Goal: Book appointment/travel/reservation

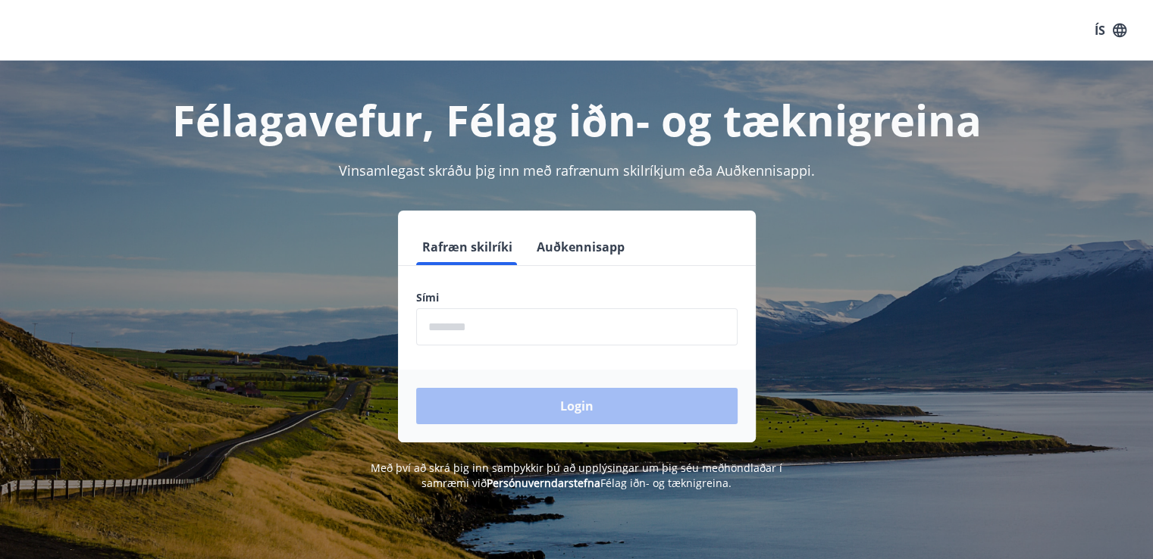
click at [490, 328] on input "phone" at bounding box center [576, 326] width 321 height 37
type input "********"
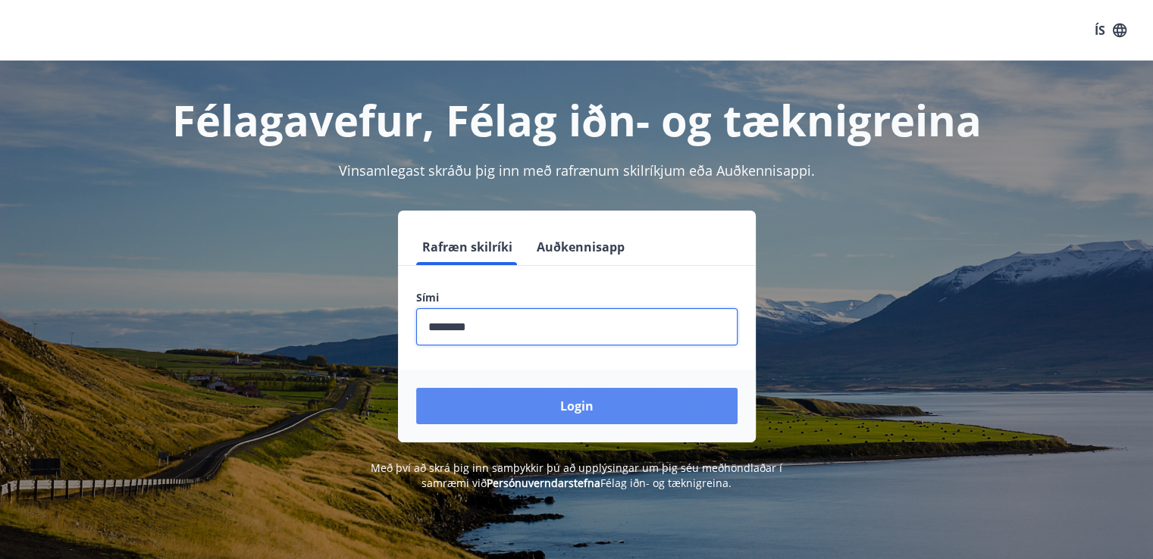
click at [485, 399] on button "Login" at bounding box center [576, 406] width 321 height 36
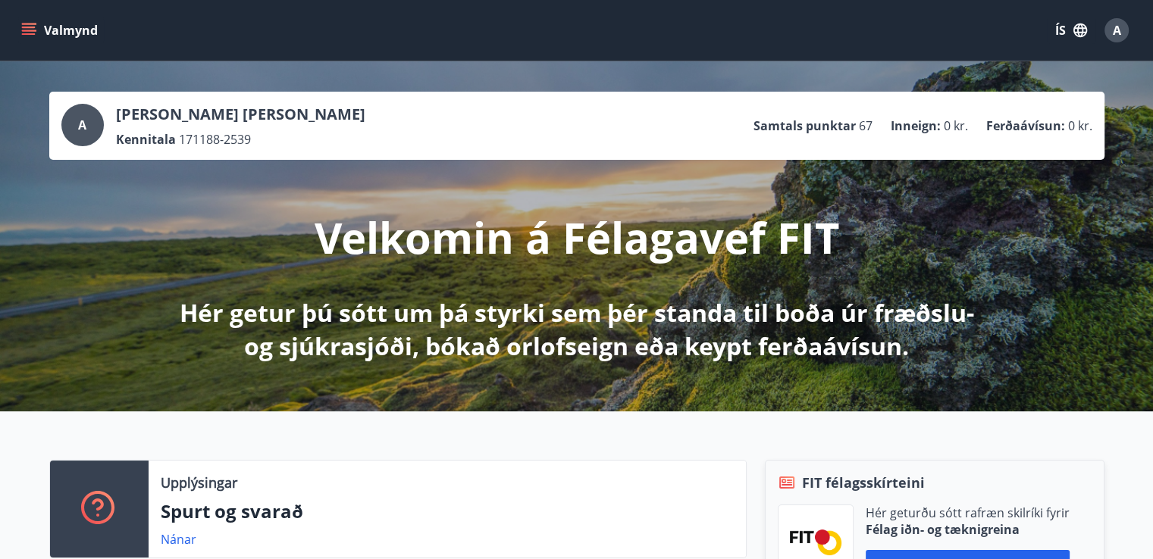
click at [24, 35] on icon "menu" at bounding box center [28, 30] width 15 height 15
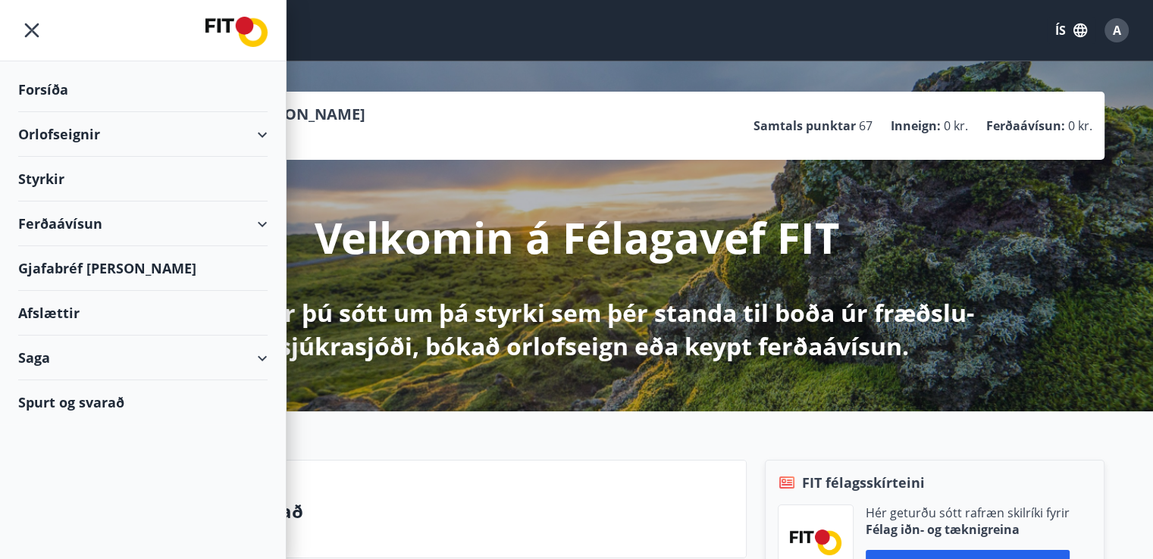
click at [158, 127] on div "Orlofseignir" at bounding box center [142, 134] width 249 height 45
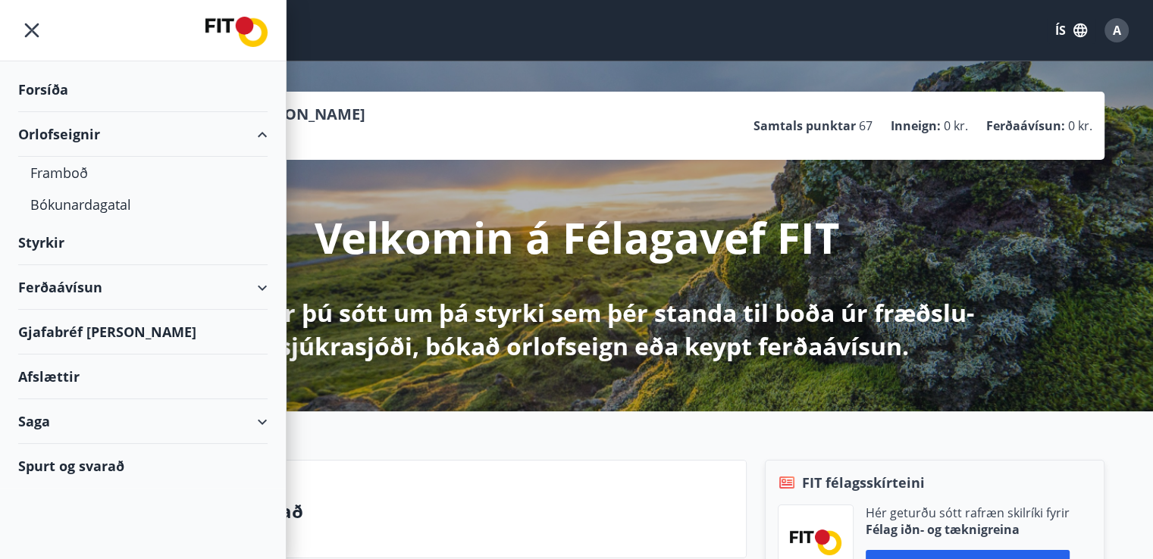
click at [158, 127] on div "Orlofseignir" at bounding box center [142, 134] width 249 height 45
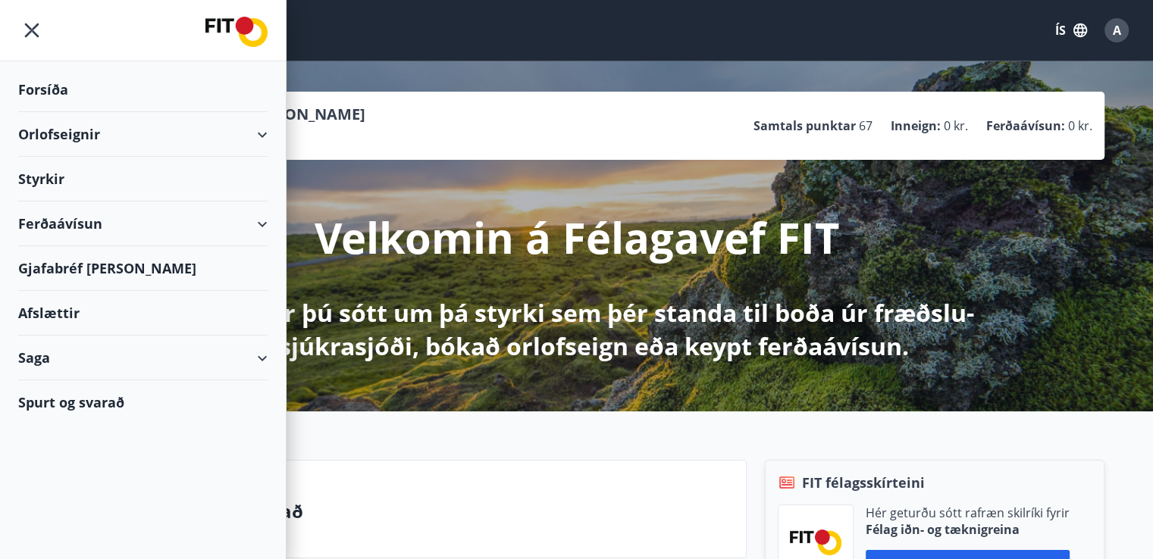
click at [391, 450] on div "Upplýsingar Spurt og svarað Nánar FIT félagsskírteini Hér geturðu sótt rafræn s…" at bounding box center [576, 530] width 1153 height 236
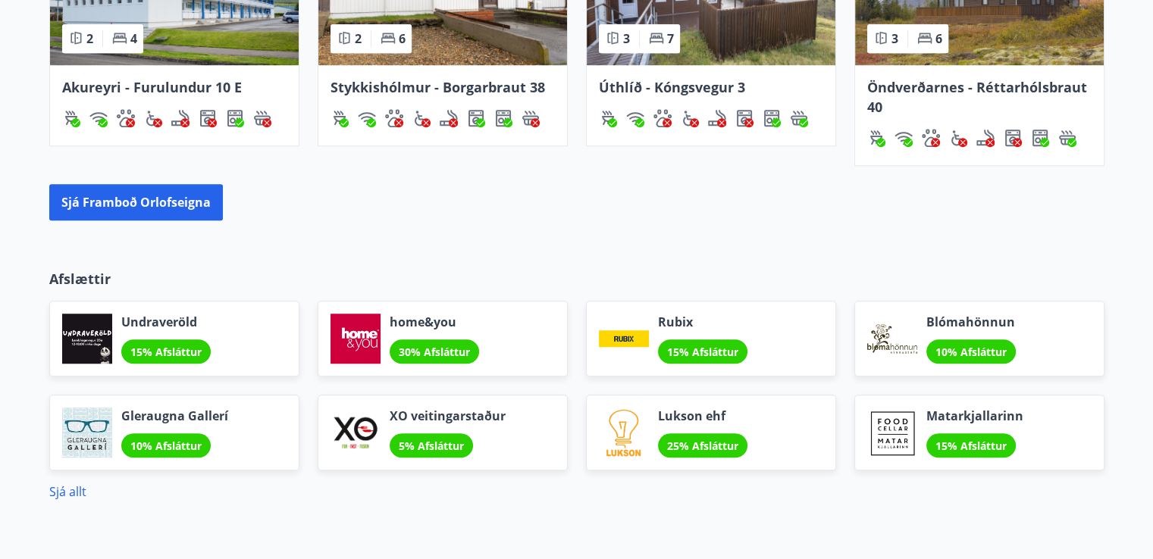
scroll to position [1102, 0]
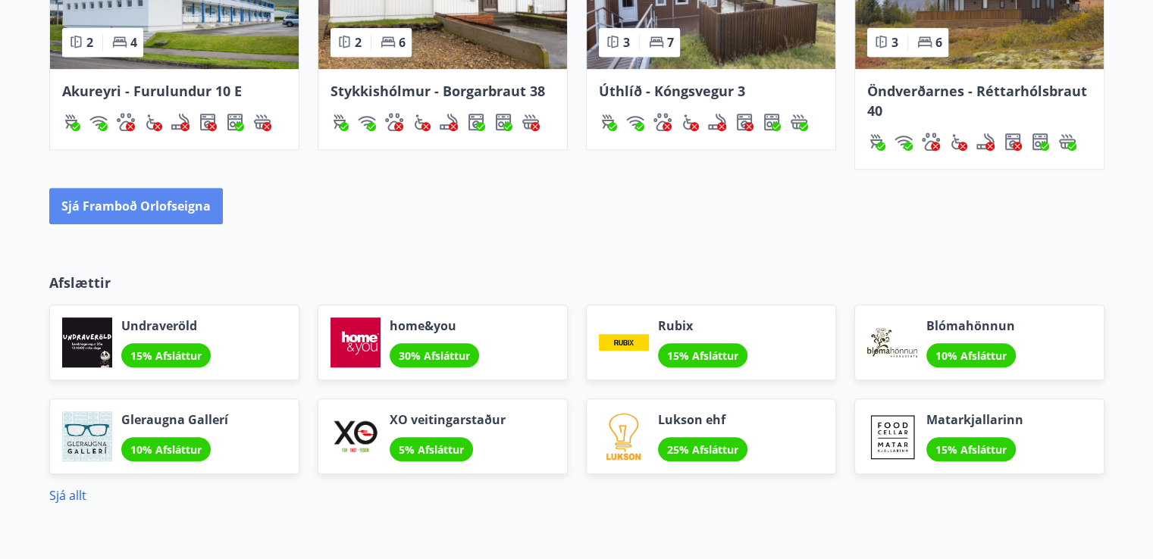
click at [193, 216] on button "Sjá framboð orlofseigna" at bounding box center [136, 206] width 174 height 36
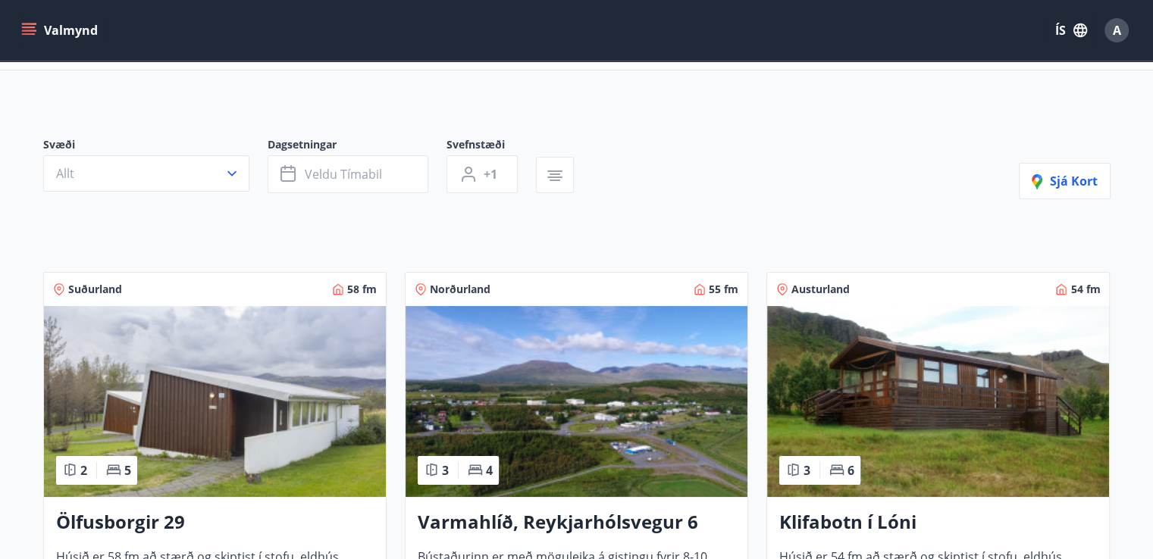
scroll to position [61, 0]
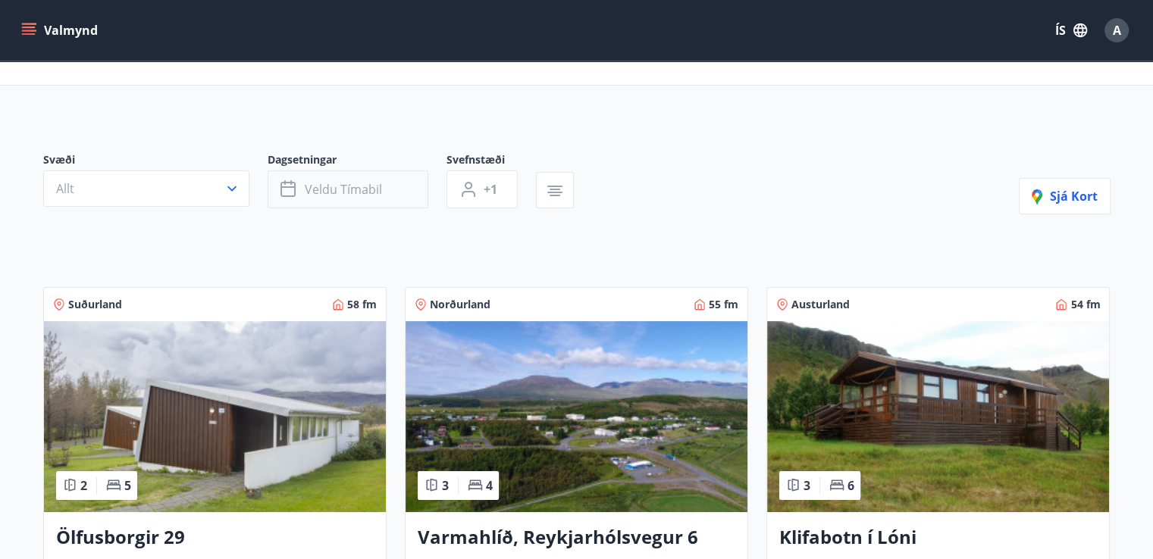
click at [351, 189] on span "Veldu tímabil" at bounding box center [343, 189] width 77 height 17
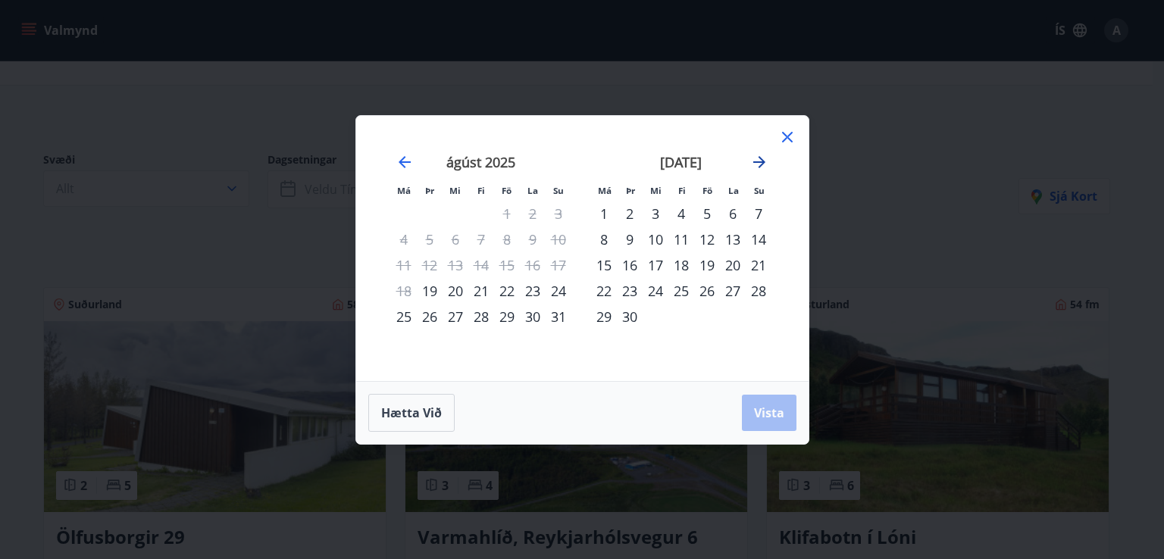
click at [756, 155] on icon "Move forward to switch to the next month." at bounding box center [759, 162] width 18 height 18
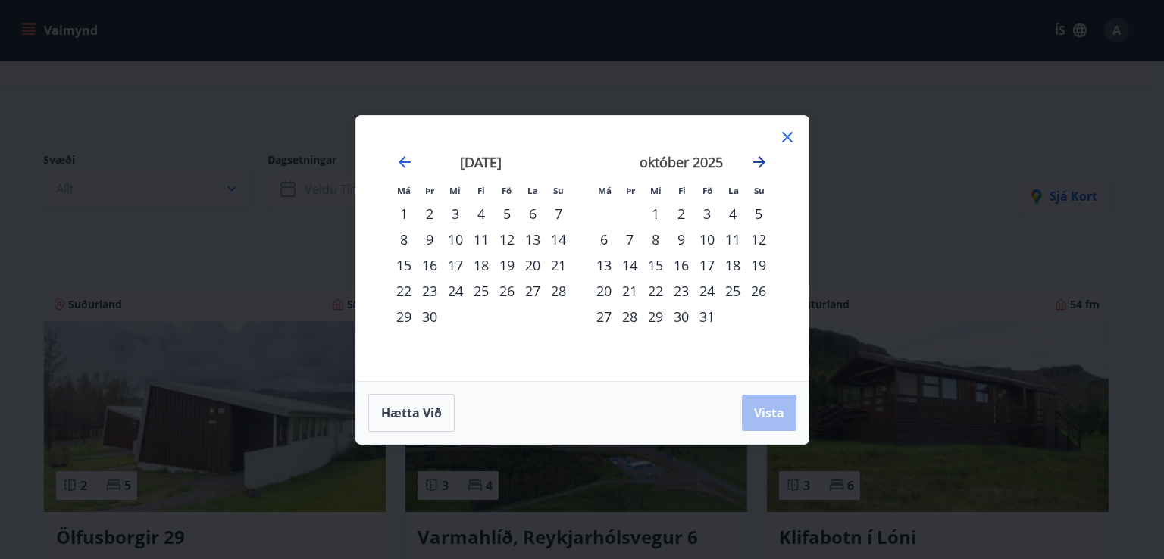
click at [756, 155] on icon "Move forward to switch to the next month." at bounding box center [759, 162] width 18 height 18
click at [711, 264] on div "19" at bounding box center [707, 265] width 26 height 26
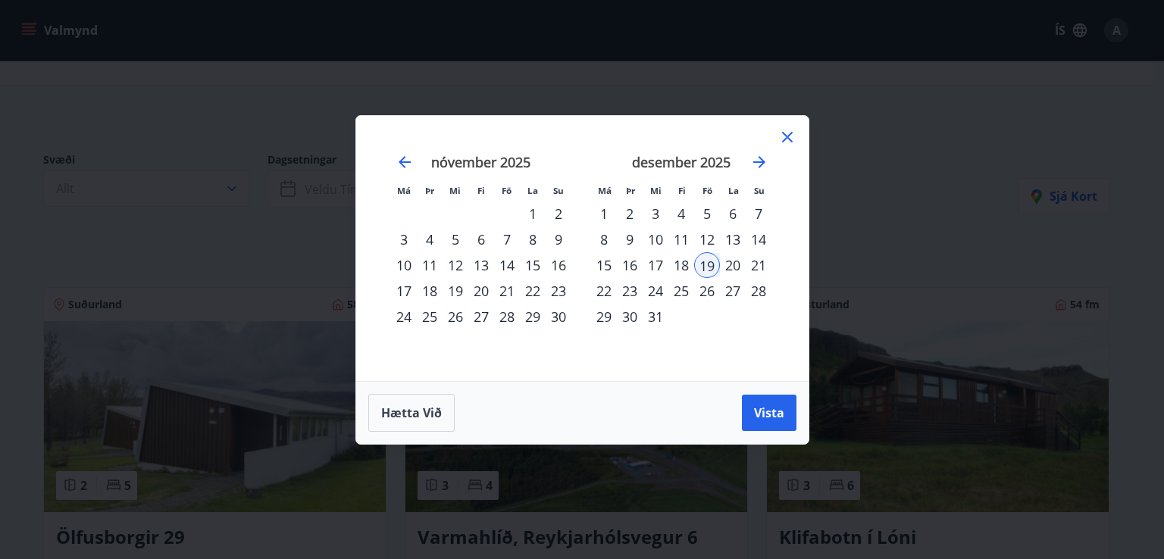
click at [661, 316] on div "31" at bounding box center [656, 317] width 26 height 26
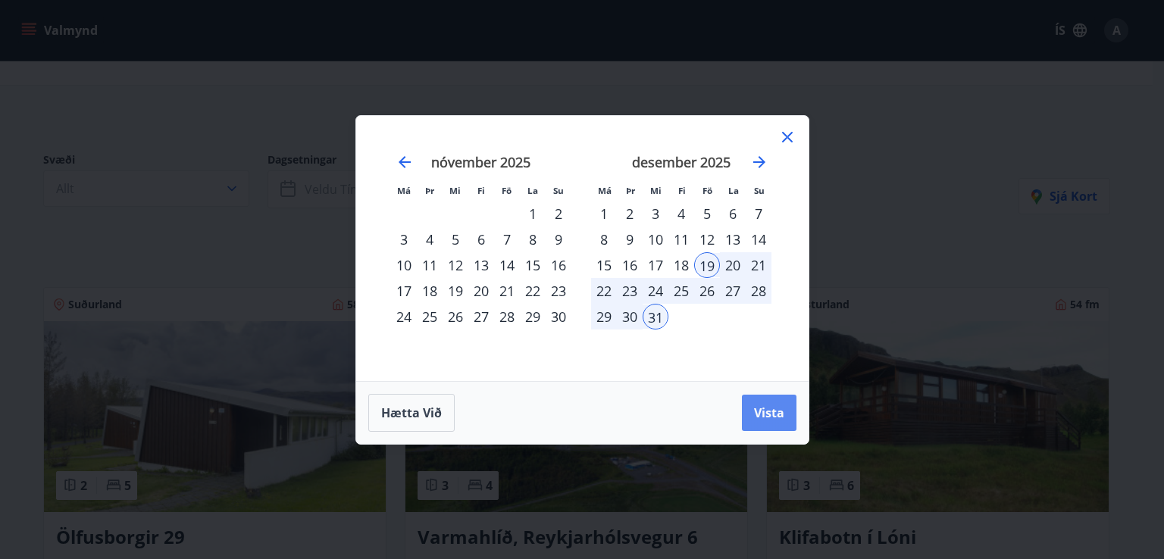
click at [756, 402] on button "Vista" at bounding box center [769, 413] width 55 height 36
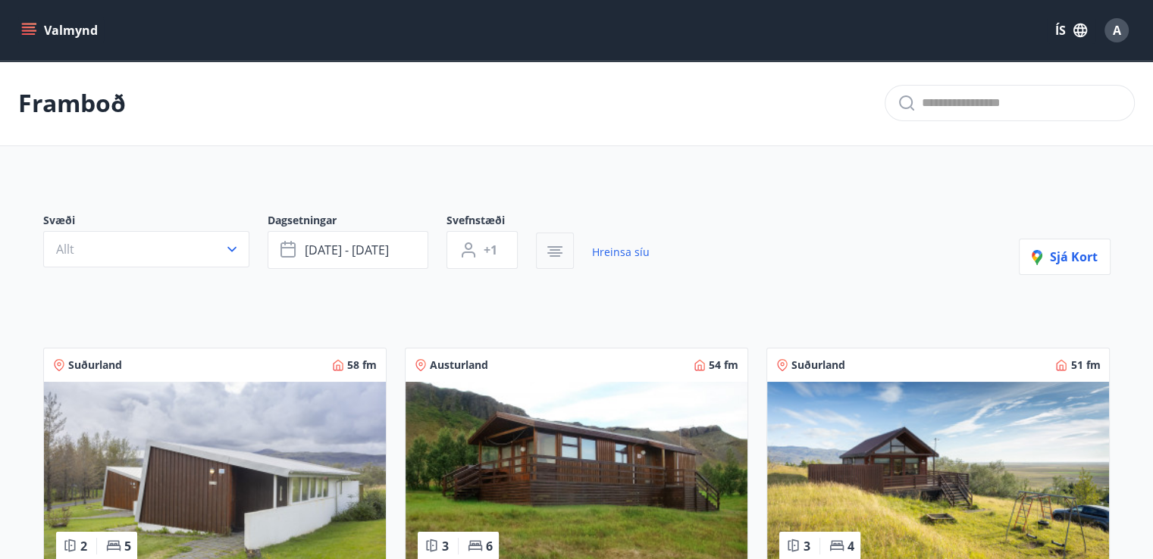
click at [555, 262] on button "button" at bounding box center [555, 251] width 38 height 36
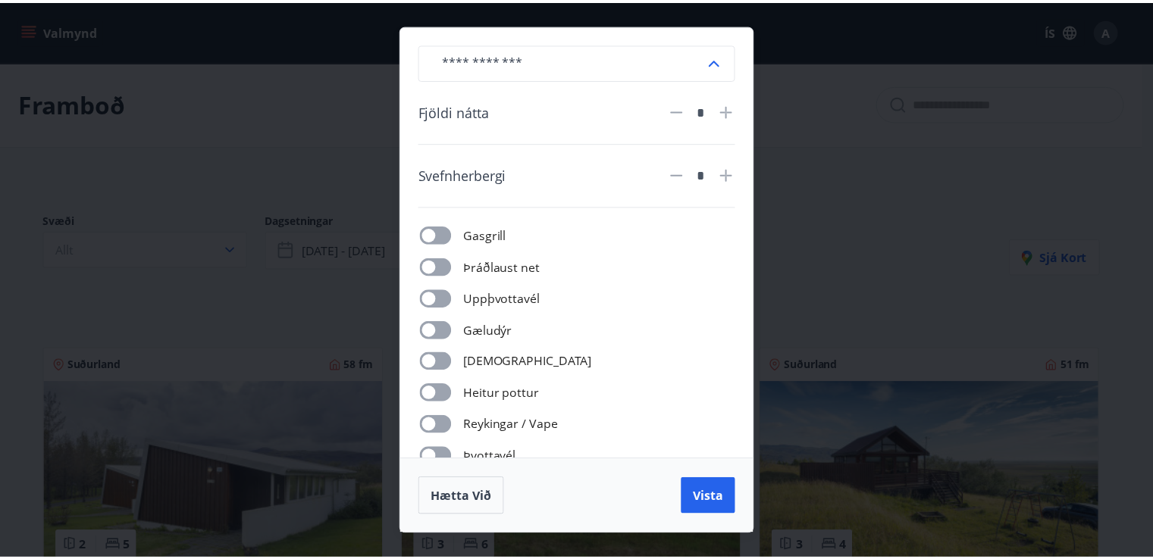
scroll to position [64, 0]
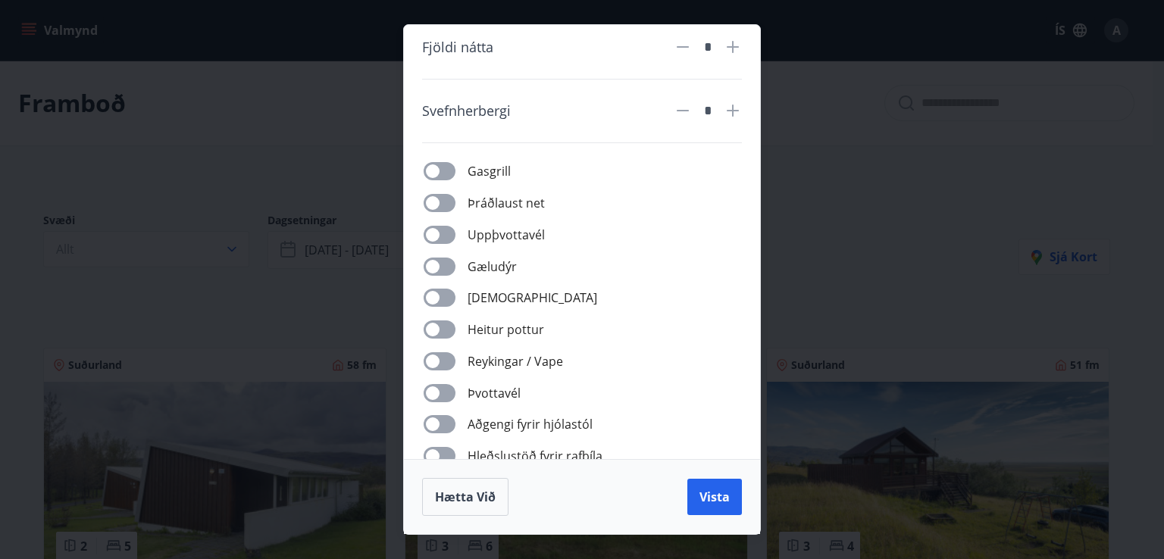
click at [455, 264] on span at bounding box center [440, 267] width 32 height 18
click at [708, 486] on button "Vista" at bounding box center [714, 497] width 55 height 36
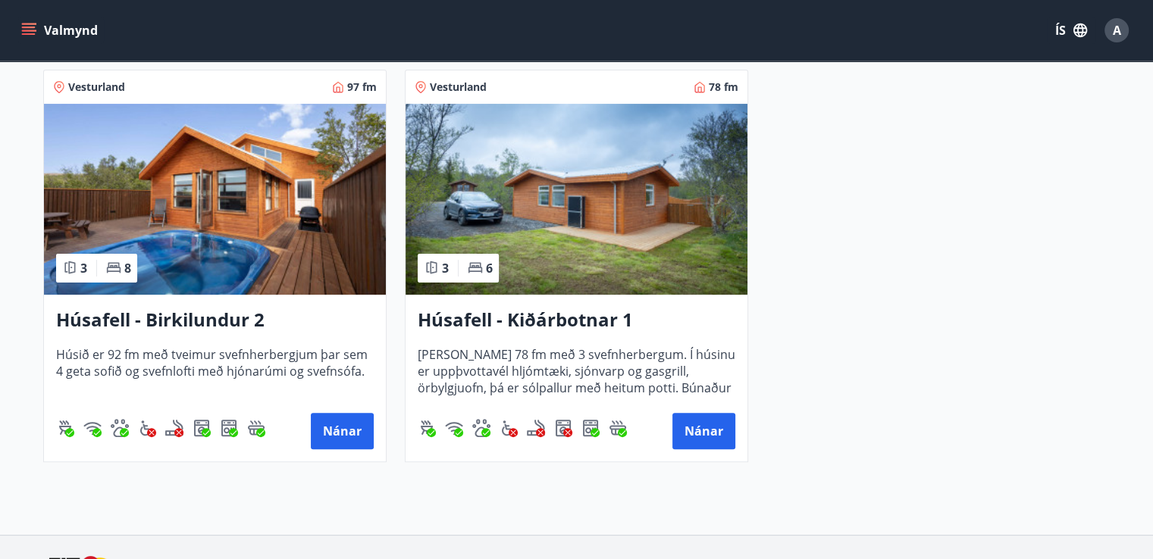
scroll to position [252, 0]
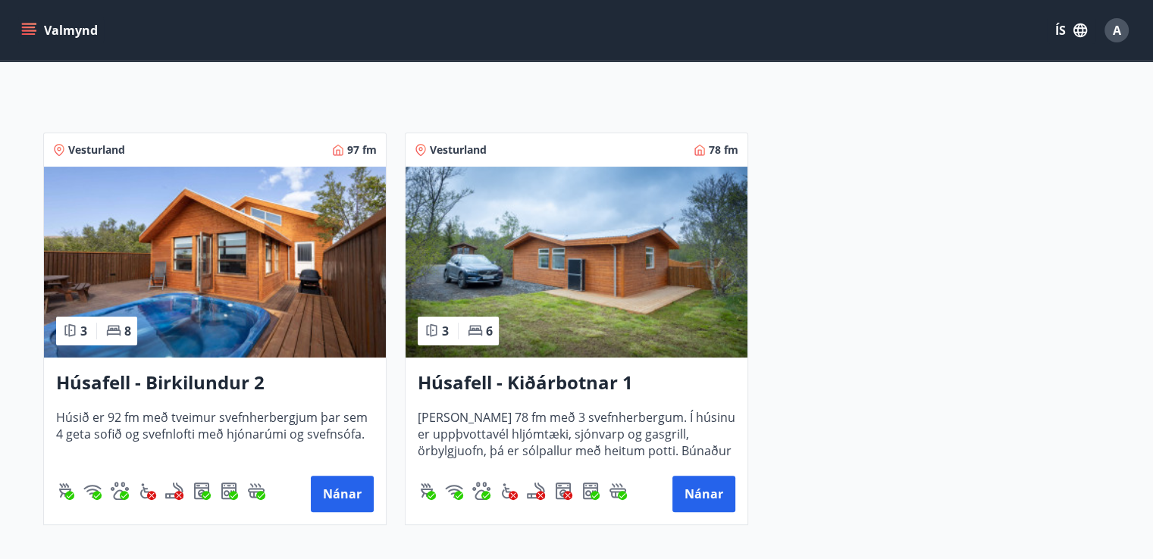
drag, startPoint x: 330, startPoint y: 480, endPoint x: 248, endPoint y: 417, distance: 103.2
click at [248, 417] on span "Húsið er 92 fm með tveimur svefnherbergjum þar sem 4 geta sofið og svefnlofti m…" at bounding box center [215, 434] width 318 height 50
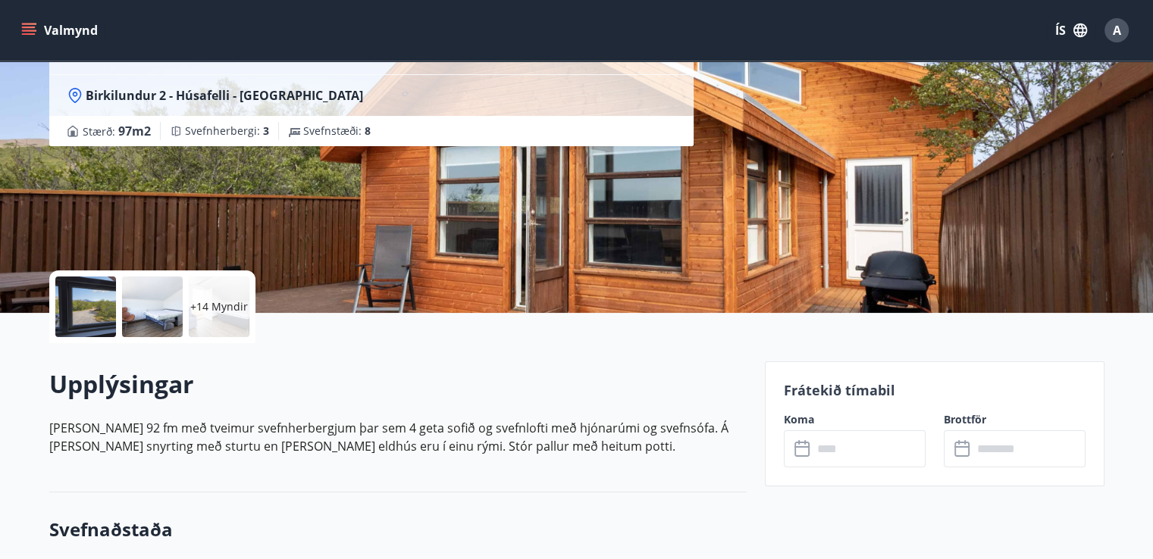
scroll to position [142, 0]
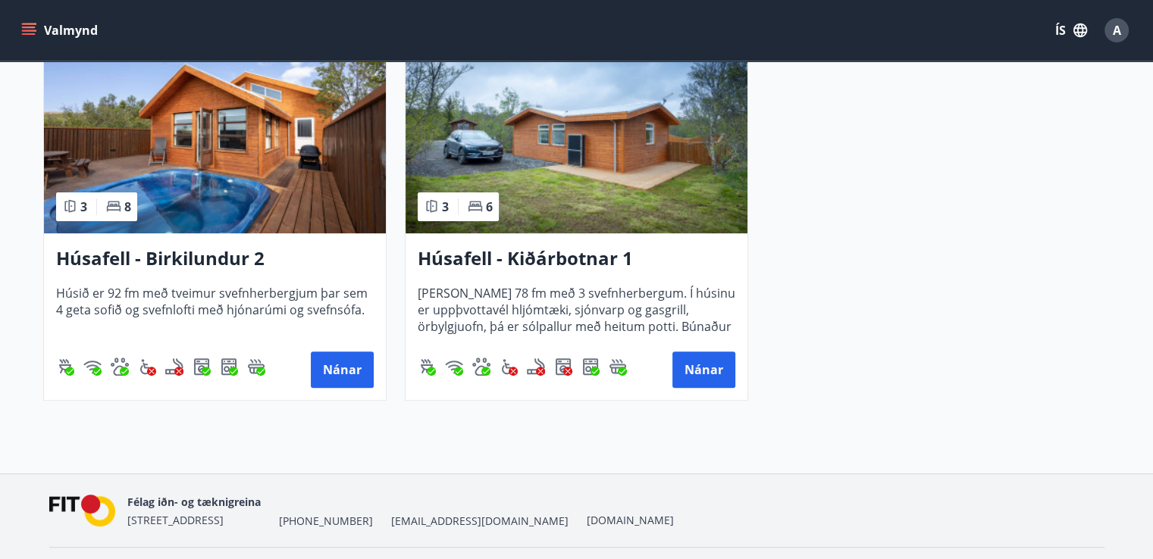
scroll to position [377, 0]
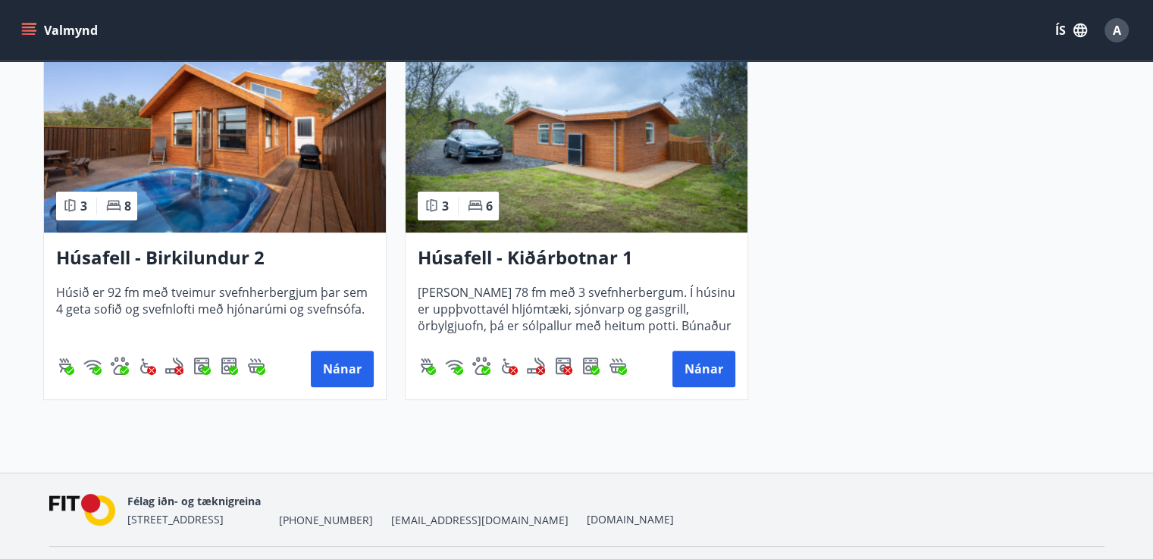
click at [547, 255] on h3 "Húsafell - Kiðárbotnar 1" at bounding box center [577, 258] width 318 height 27
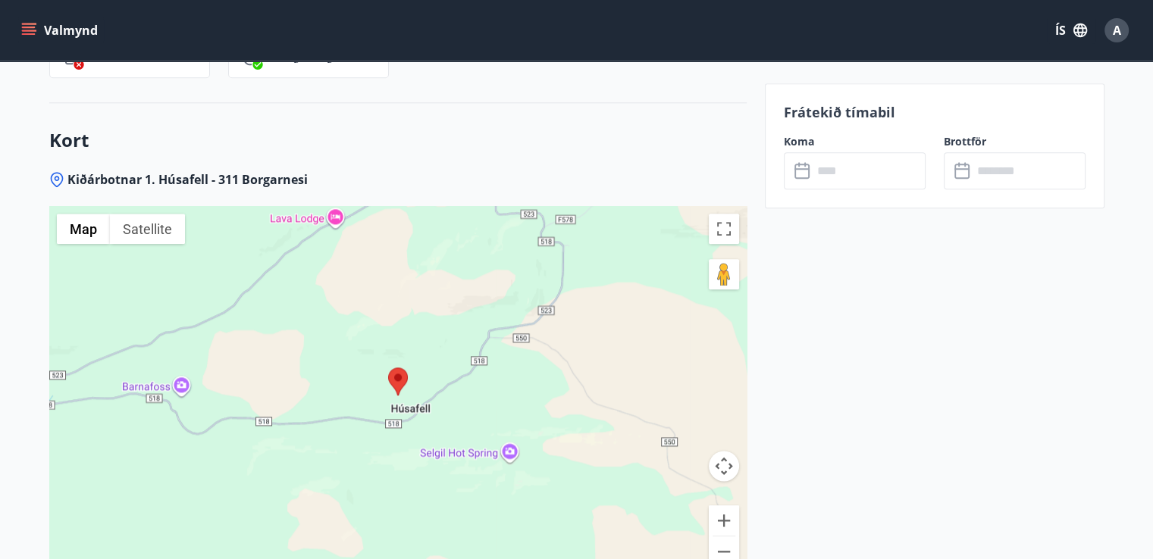
scroll to position [1858, 0]
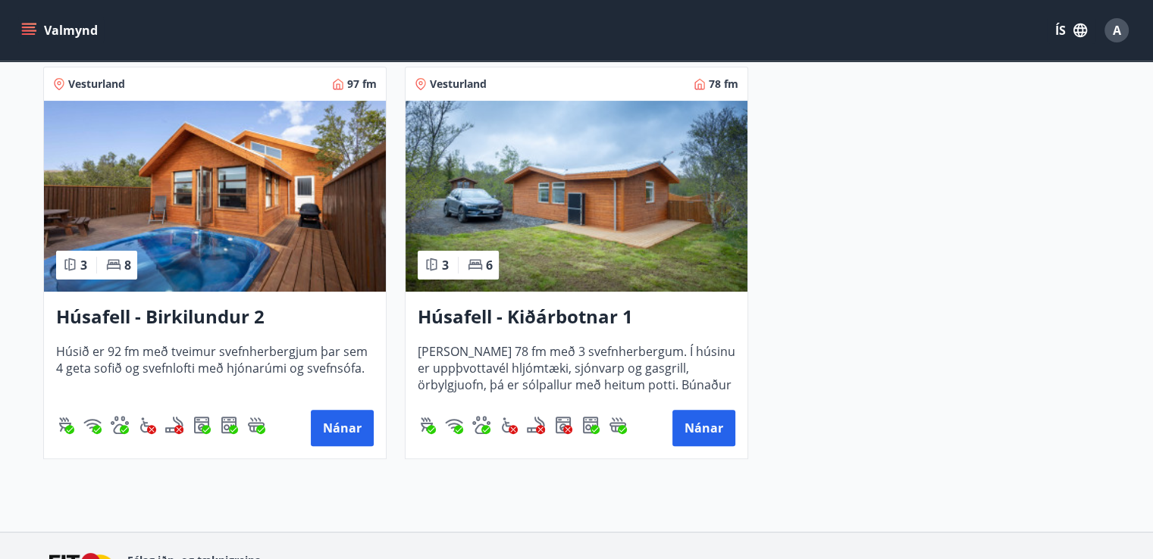
scroll to position [318, 0]
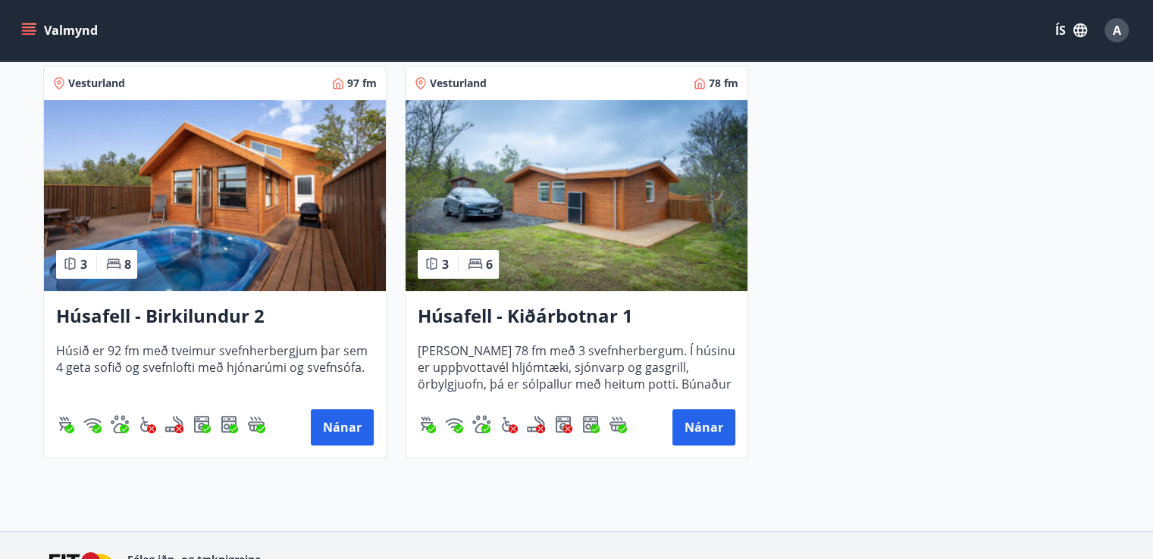
click at [264, 249] on img at bounding box center [215, 195] width 342 height 191
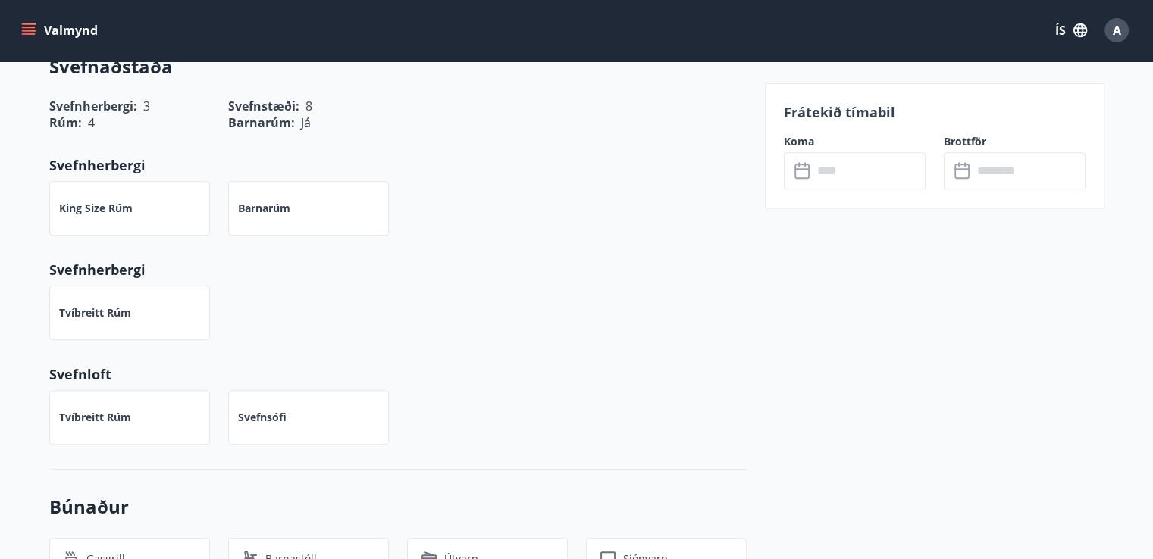
scroll to position [624, 0]
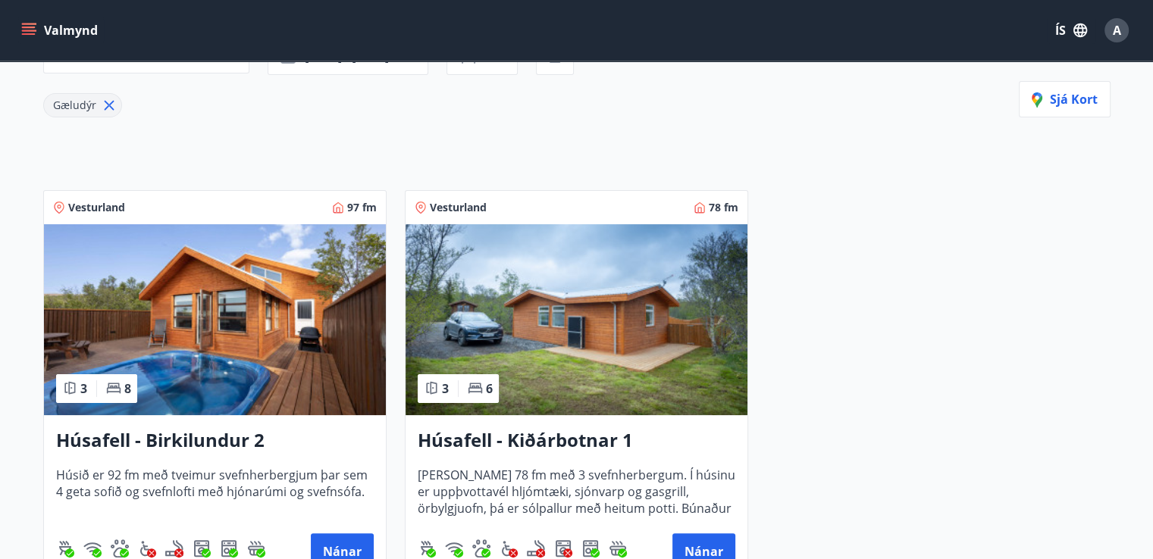
click at [602, 321] on img at bounding box center [576, 319] width 342 height 191
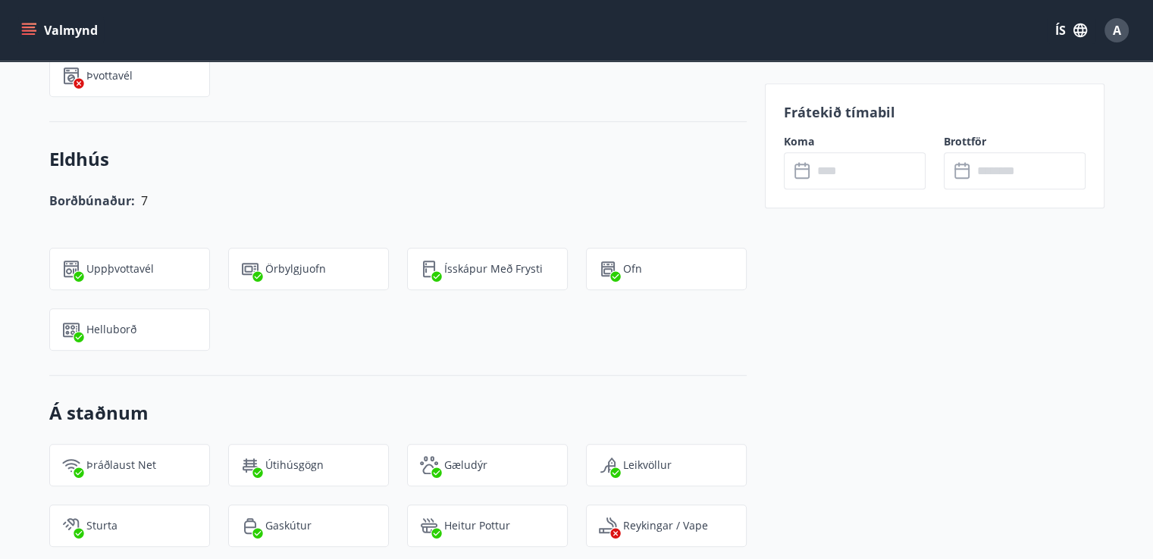
scroll to position [1146, 0]
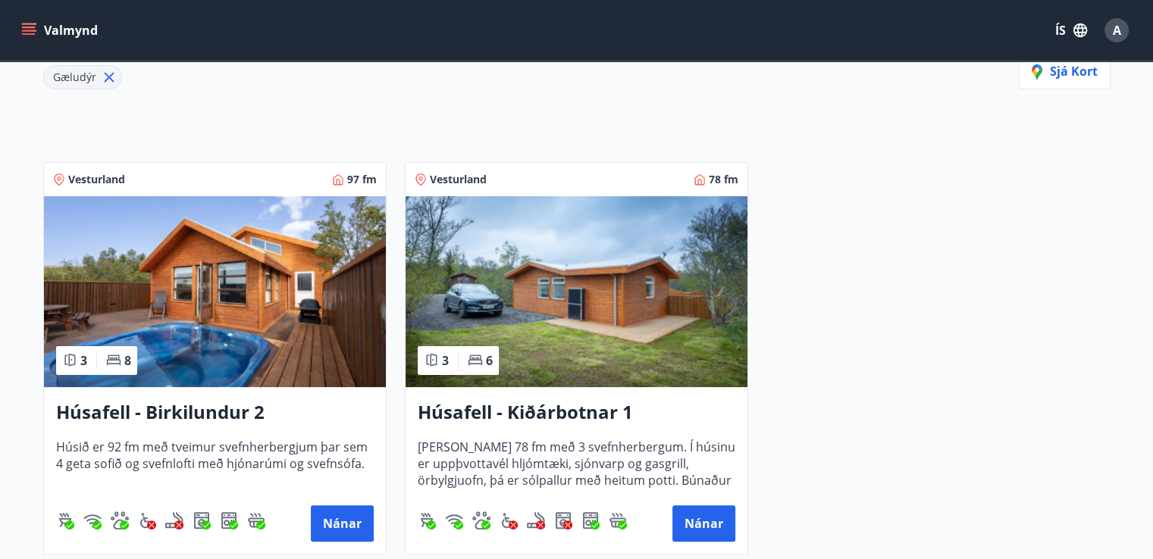
click at [222, 314] on img at bounding box center [215, 291] width 342 height 191
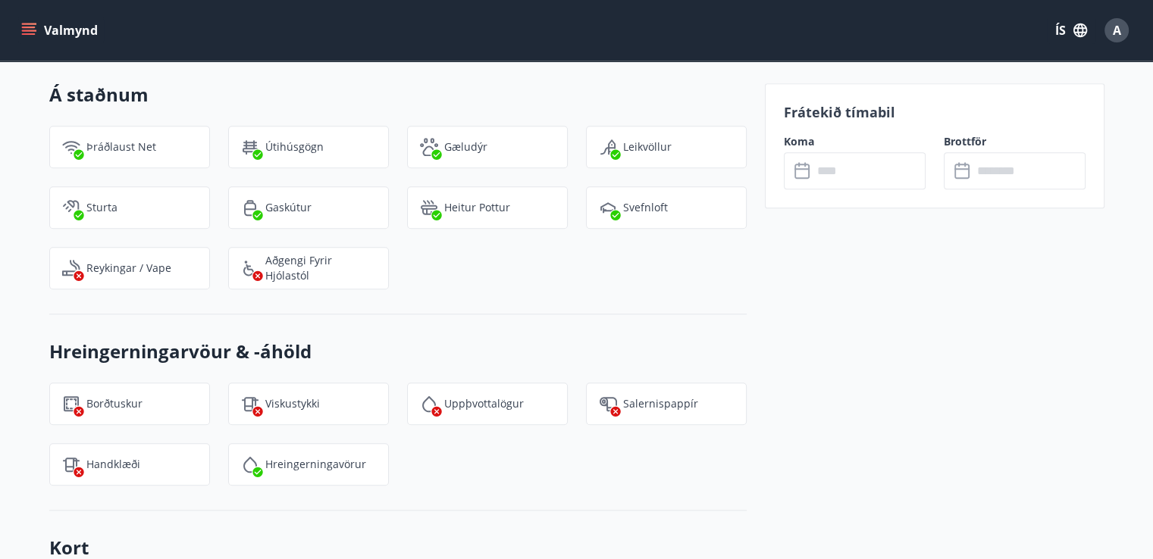
scroll to position [1464, 0]
